Goal: Task Accomplishment & Management: Manage account settings

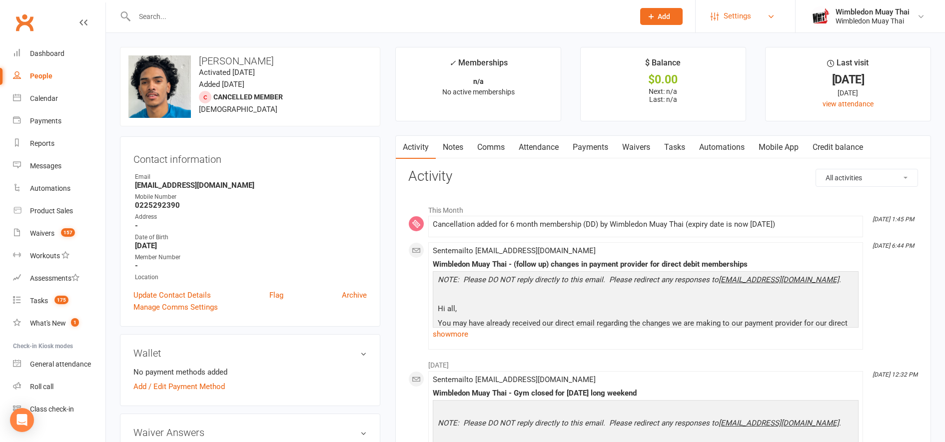
click at [753, 13] on link "Settings" at bounding box center [745, 16] width 69 height 22
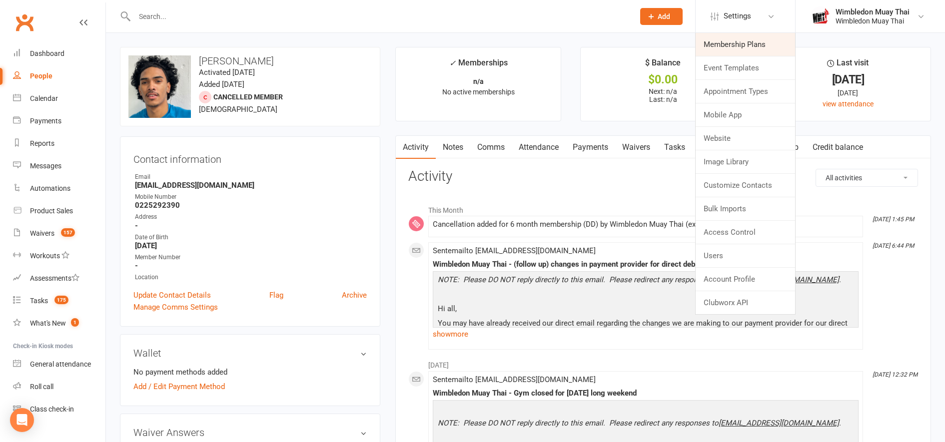
click at [731, 41] on link "Membership Plans" at bounding box center [745, 44] width 99 height 23
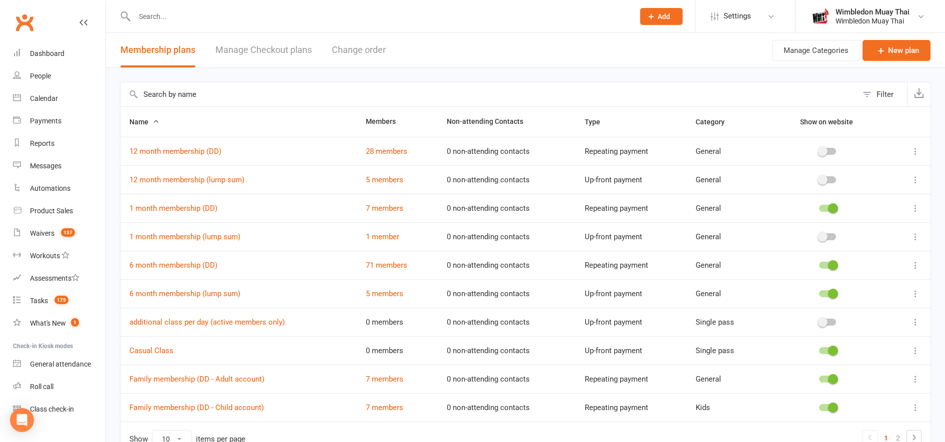
scroll to position [57, 0]
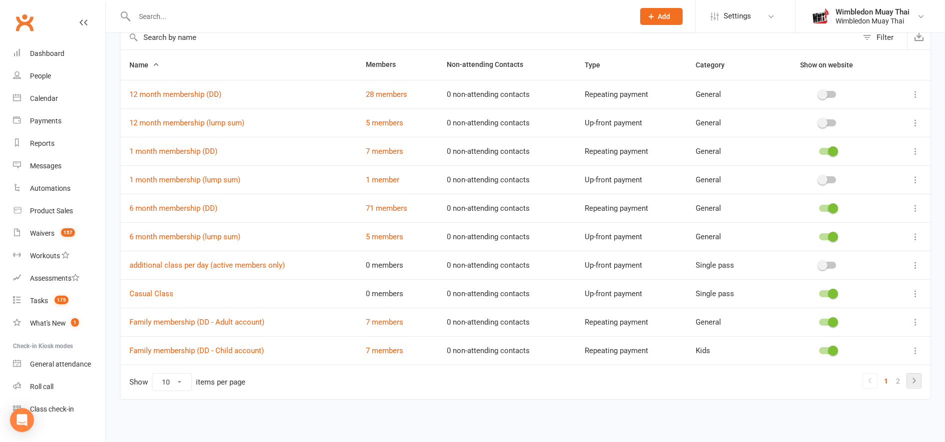
click at [915, 383] on icon at bounding box center [914, 381] width 12 height 12
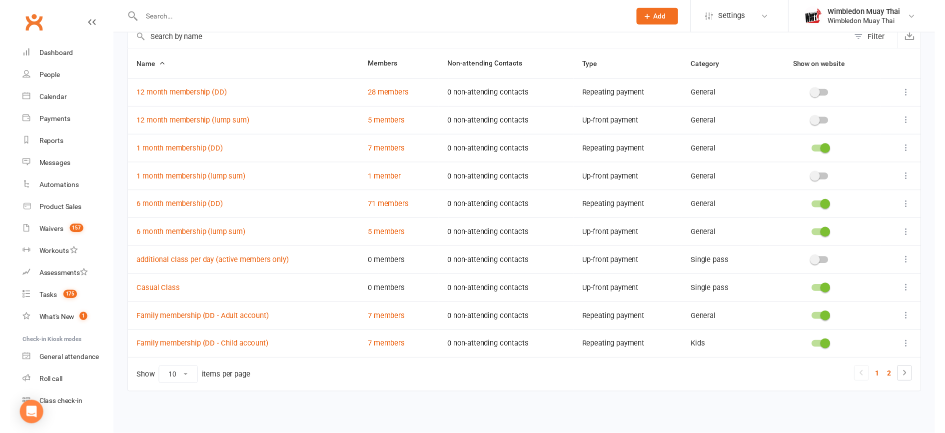
scroll to position [28, 0]
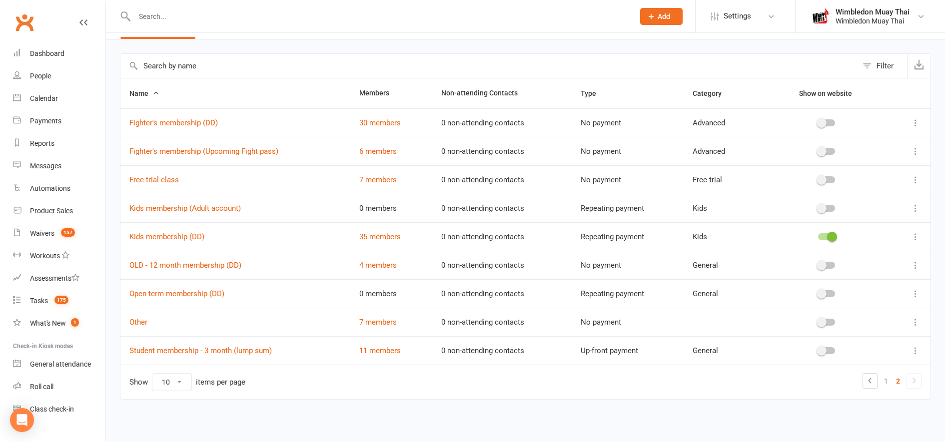
click at [913, 209] on icon at bounding box center [916, 208] width 10 height 10
click at [916, 208] on icon at bounding box center [916, 208] width 10 height 10
click at [916, 209] on icon at bounding box center [916, 208] width 10 height 10
click at [856, 273] on link "Delete" at bounding box center [862, 268] width 99 height 20
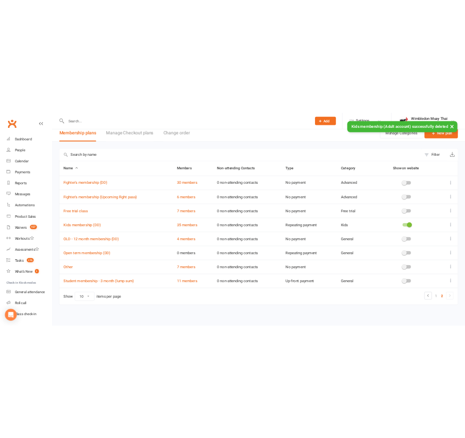
scroll to position [0, 0]
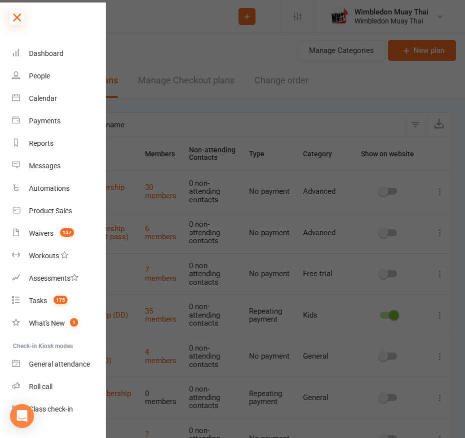
click at [19, 18] on icon at bounding box center [17, 17] width 14 height 14
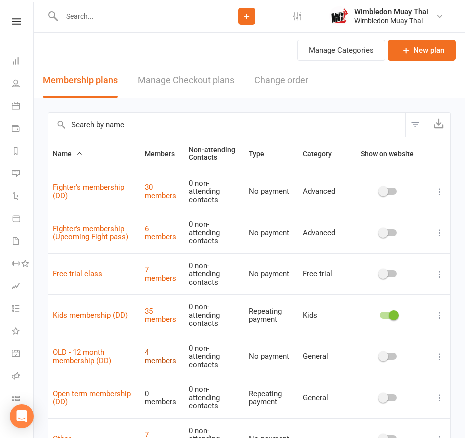
click at [152, 357] on link "4 members" at bounding box center [160, 356] width 31 height 17
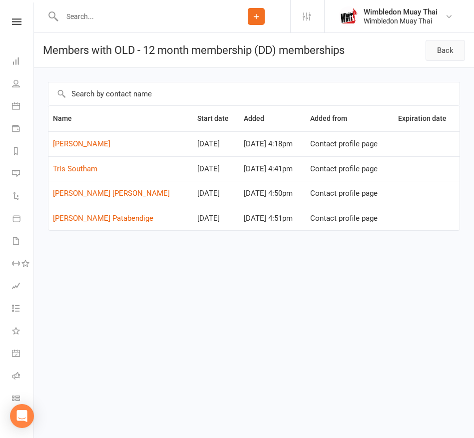
click at [449, 46] on link "Back" at bounding box center [445, 50] width 39 height 21
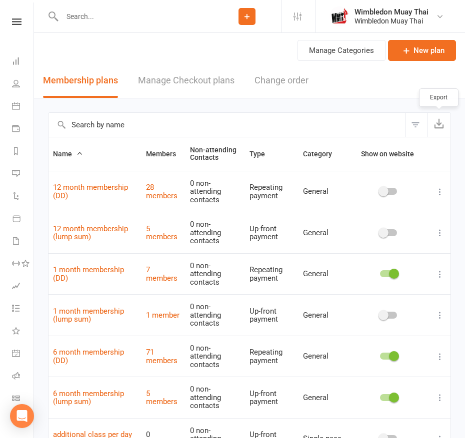
click at [434, 124] on icon "button" at bounding box center [439, 123] width 10 height 10
